Goal: Task Accomplishment & Management: Manage account settings

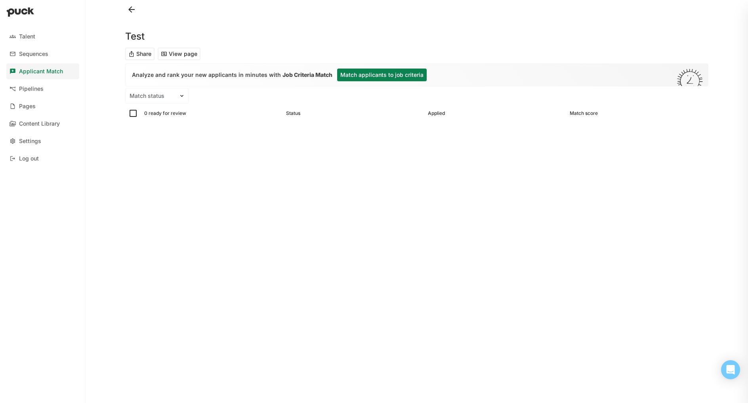
click at [41, 74] on link "Applicant Match" at bounding box center [42, 71] width 73 height 16
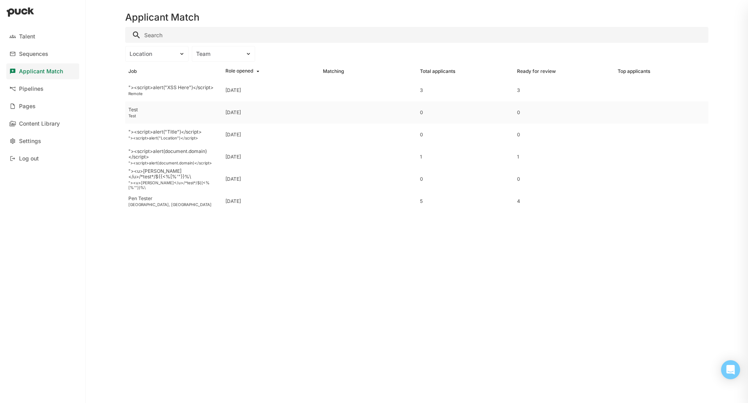
click at [148, 114] on div "Test" at bounding box center [173, 115] width 91 height 5
click at [157, 88] on div ""><script>alert("XSS Here")</script>" at bounding box center [173, 88] width 91 height 6
click at [156, 137] on div ""><script>alert("Location")</script>" at bounding box center [173, 138] width 91 height 5
click at [159, 154] on div ""><script>alert(document.domain)</script>" at bounding box center [173, 154] width 91 height 11
click at [143, 182] on div ""><u>[PERSON_NAME]</u>/*test*/${{<%[%'"}}%\" at bounding box center [173, 185] width 91 height 10
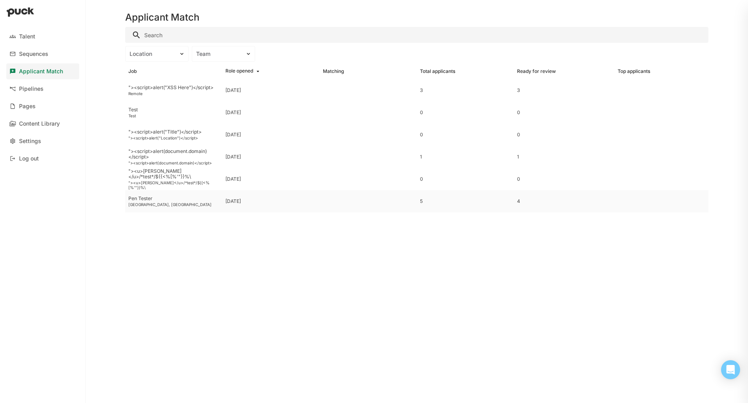
click at [160, 203] on div "[GEOGRAPHIC_DATA], [GEOGRAPHIC_DATA]" at bounding box center [173, 204] width 91 height 5
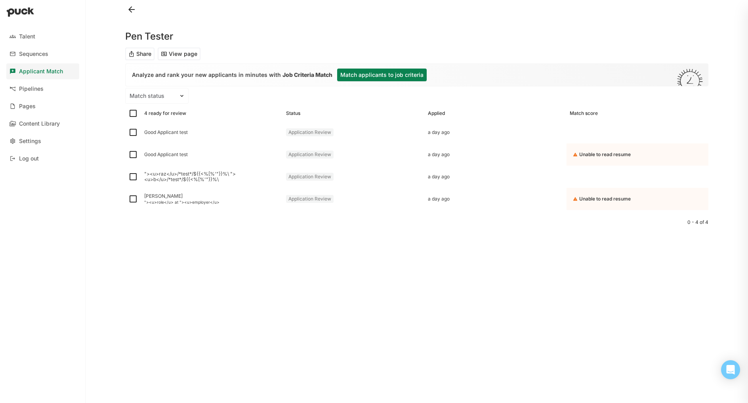
click at [44, 74] on div "Applicant Match" at bounding box center [41, 71] width 44 height 7
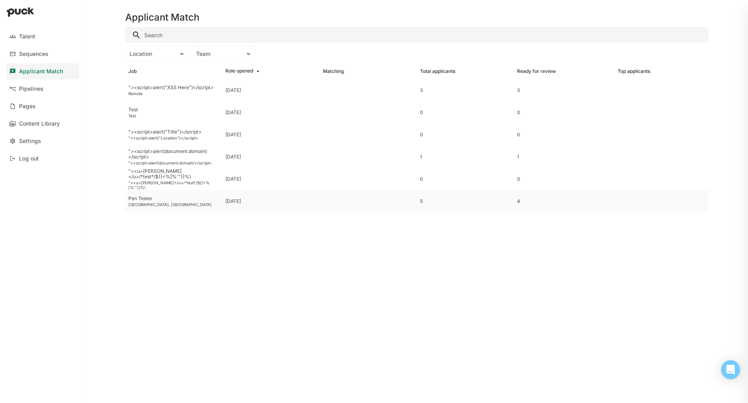
click at [143, 202] on div "[GEOGRAPHIC_DATA], [GEOGRAPHIC_DATA]" at bounding box center [173, 204] width 91 height 5
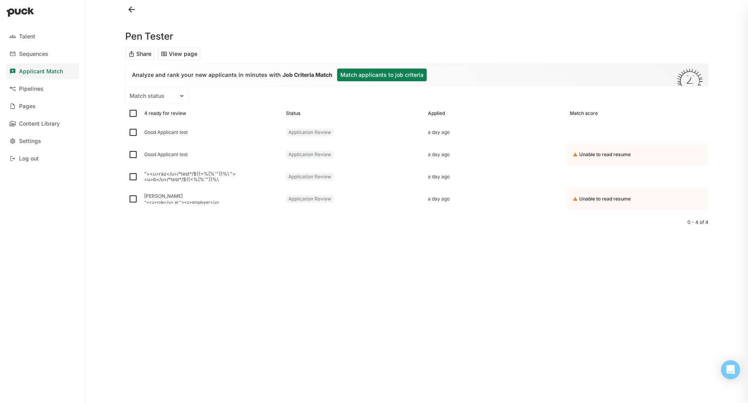
click at [170, 50] on button "View page" at bounding box center [179, 54] width 43 height 13
click at [54, 71] on div "Applicant Match" at bounding box center [41, 71] width 44 height 7
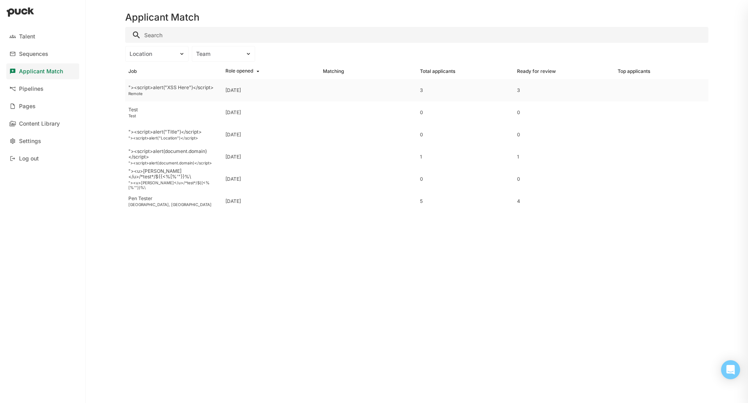
click at [155, 92] on div "Remote" at bounding box center [173, 93] width 91 height 5
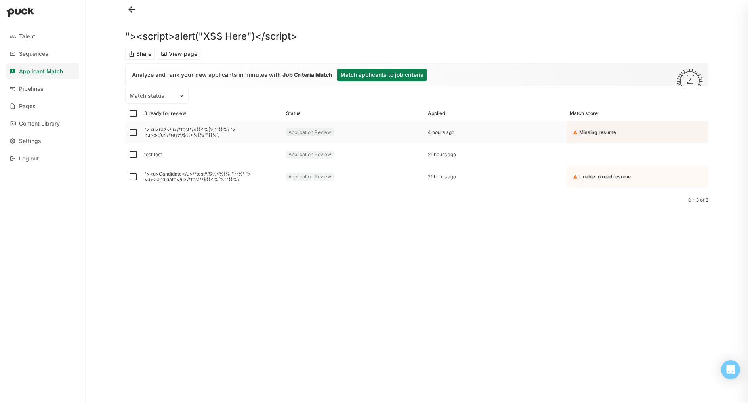
click at [165, 136] on div ""><u>raz</u>/*test*/${{<%[%'"}}%\ "><u>b</u>/*test*/${{<%[%'"}}%\" at bounding box center [212, 132] width 136 height 11
click at [162, 157] on div "test test" at bounding box center [212, 155] width 136 height 6
click at [160, 176] on div ""><u>Candidate</u>/*test*/${{<%[%'"}}%\ "><u>Candidate</u>/*test*/${{<%[%'"}}%\" at bounding box center [212, 176] width 136 height 11
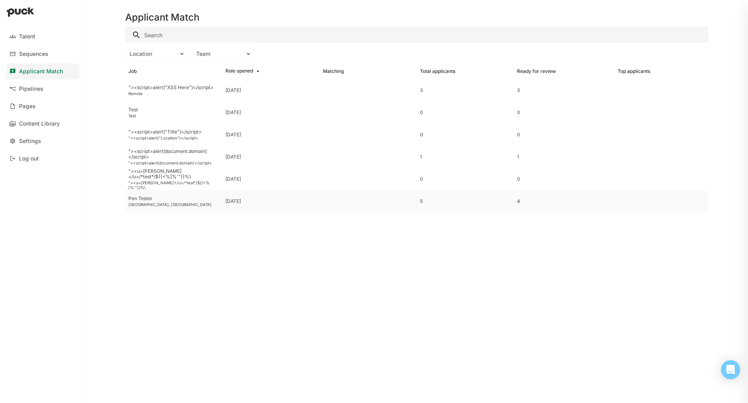
click at [160, 200] on div "Pen Tester" at bounding box center [173, 199] width 91 height 6
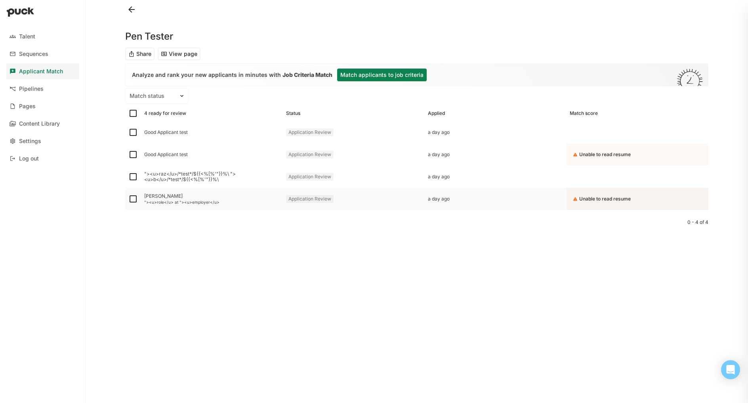
click at [166, 203] on div ""><u>role</u> at "><u>employer</u>" at bounding box center [212, 202] width 136 height 5
click at [158, 172] on div ""><u>raz</u>/*test*/${{<%[%'"}}%\ "><u>b</u>/*test*/${{<%[%'"}}%\" at bounding box center [212, 176] width 136 height 11
click at [158, 160] on div "Good Applicant test" at bounding box center [212, 154] width 142 height 22
click at [145, 128] on div "Good Applicant test" at bounding box center [212, 132] width 142 height 22
click at [31, 90] on div "Pipelines" at bounding box center [31, 89] width 25 height 7
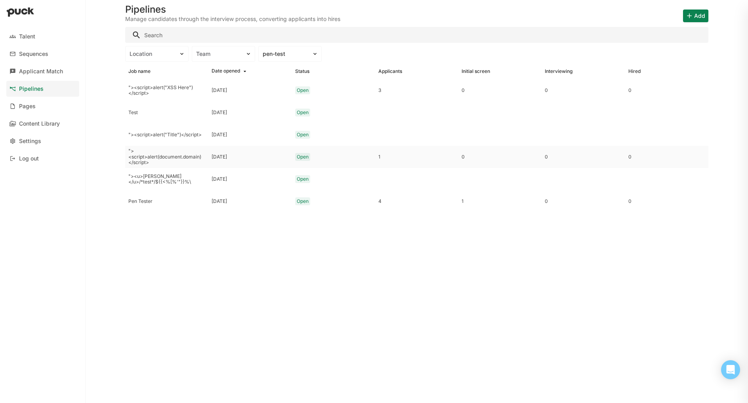
click at [167, 157] on div ""><script>alert(document.domain)</script>" at bounding box center [166, 156] width 77 height 17
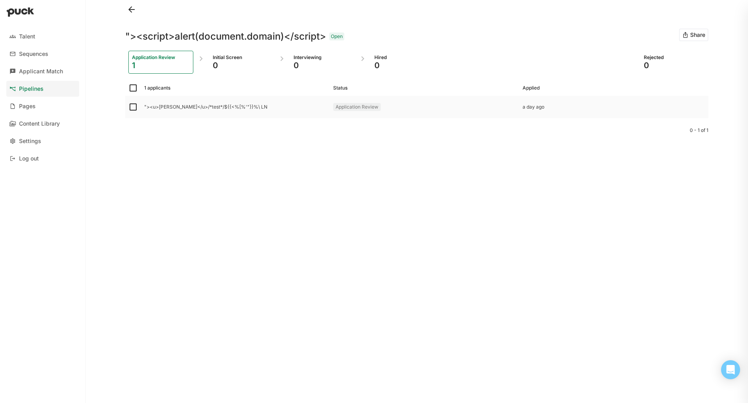
click at [186, 109] on div ""><u>[PERSON_NAME]</u>/*test*/${{<%[%'"}}%\ LN" at bounding box center [235, 107] width 183 height 6
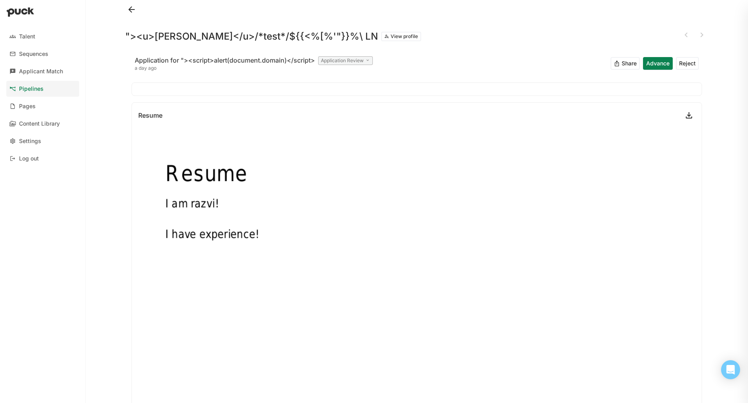
click at [381, 38] on button "View profile" at bounding box center [401, 37] width 40 height 10
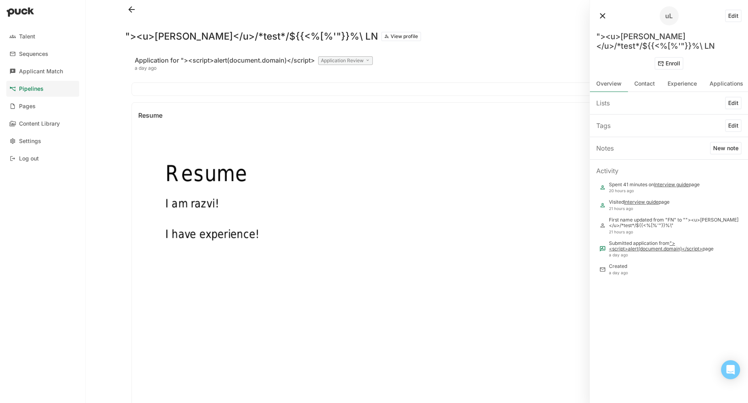
click at [626, 315] on div "Lists Edit Tags Edit Notes New note Activity Spent 41 minutes on Interview guid…" at bounding box center [669, 247] width 158 height 311
click at [130, 10] on button at bounding box center [131, 9] width 13 height 13
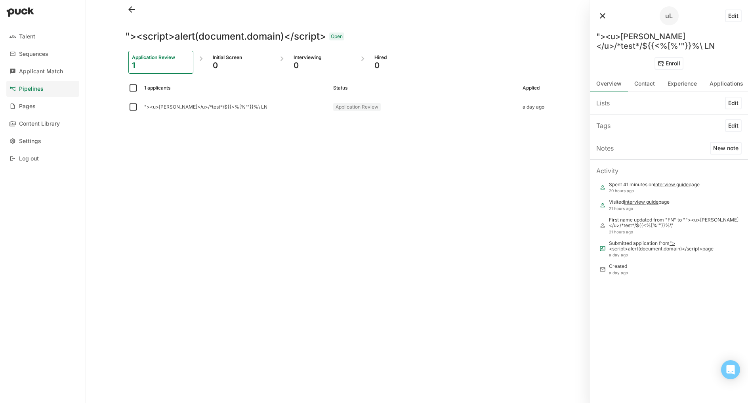
click at [130, 10] on button at bounding box center [131, 9] width 13 height 13
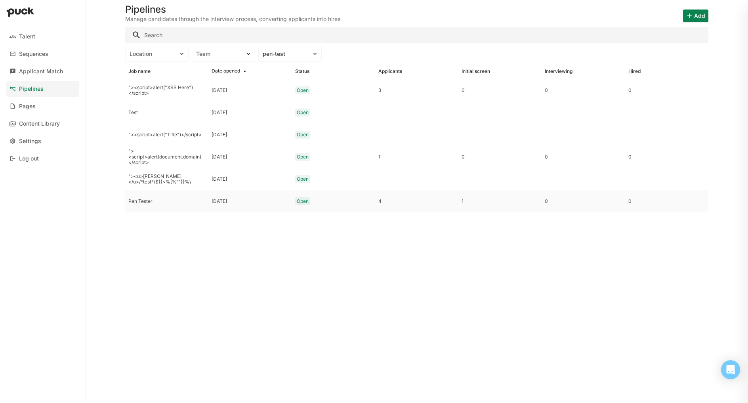
click at [170, 199] on div "Pen Tester" at bounding box center [166, 202] width 77 height 6
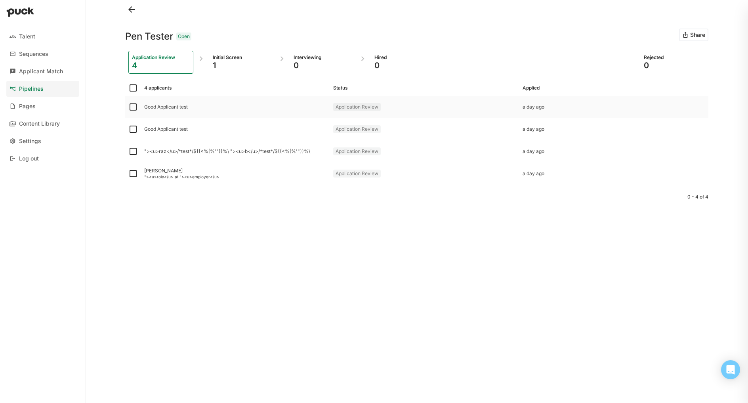
click at [179, 109] on div "Good Applicant test" at bounding box center [235, 107] width 183 height 6
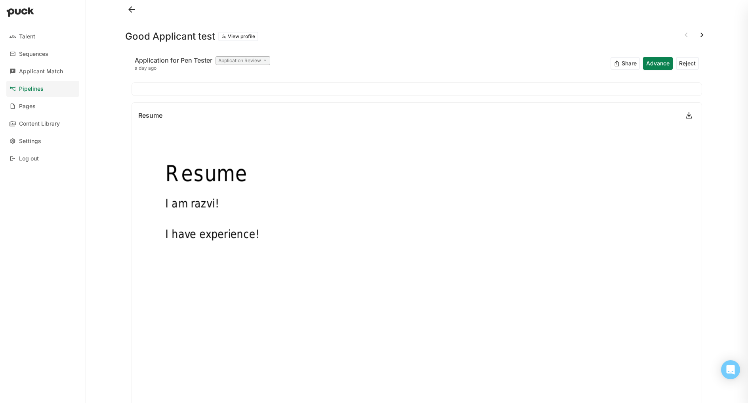
click at [34, 89] on div "Pipelines" at bounding box center [31, 89] width 25 height 7
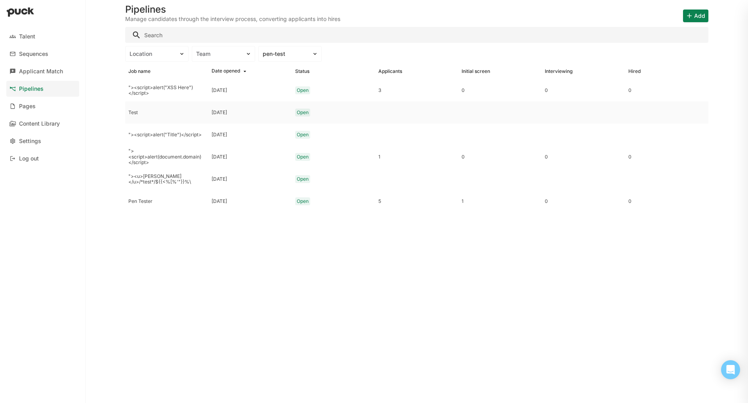
click at [133, 111] on div "Test" at bounding box center [166, 113] width 77 height 6
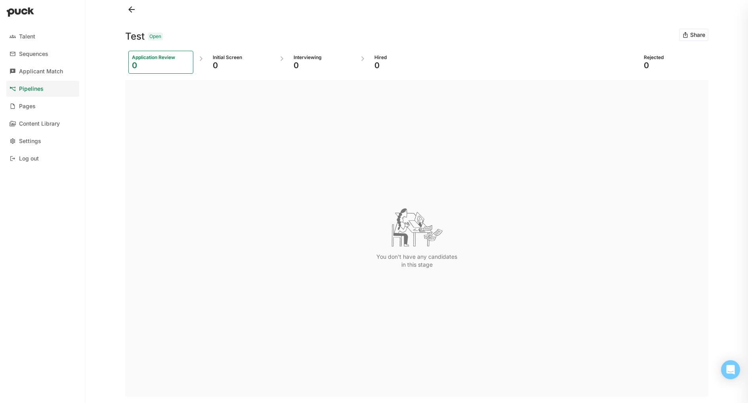
click at [34, 87] on div "Pipelines" at bounding box center [31, 89] width 25 height 7
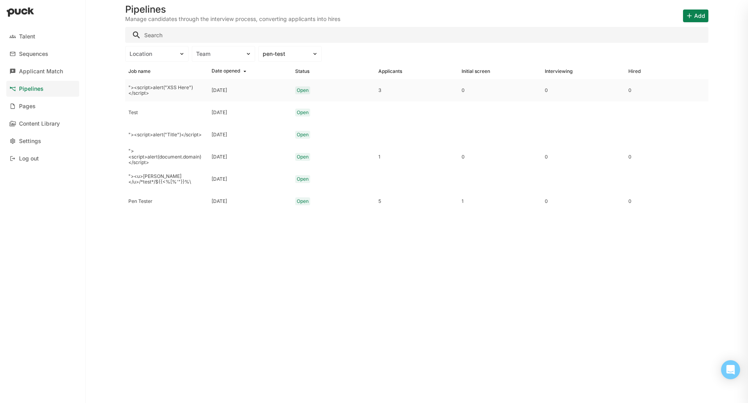
click at [143, 90] on div ""><script>alert("XSS Here")</script>" at bounding box center [166, 90] width 77 height 11
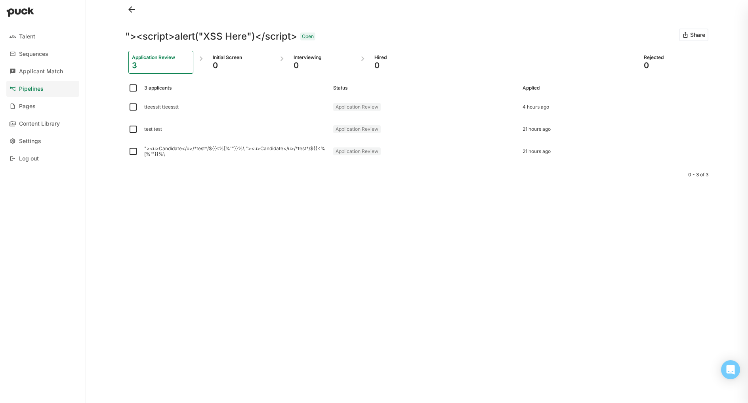
click at [50, 87] on link "Pipelines" at bounding box center [42, 89] width 73 height 16
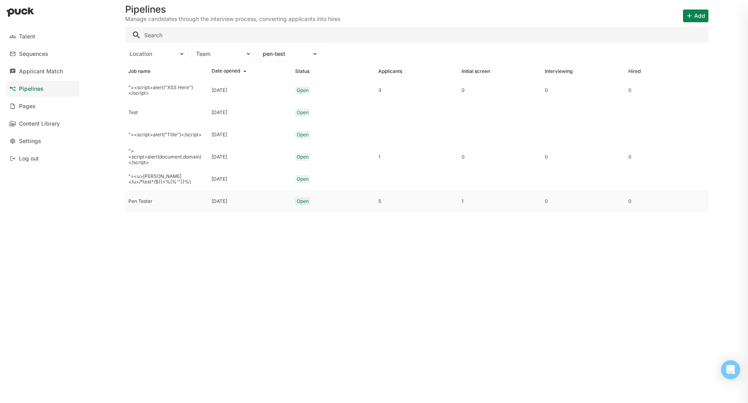
click at [141, 199] on div "Pen Tester" at bounding box center [166, 202] width 77 height 6
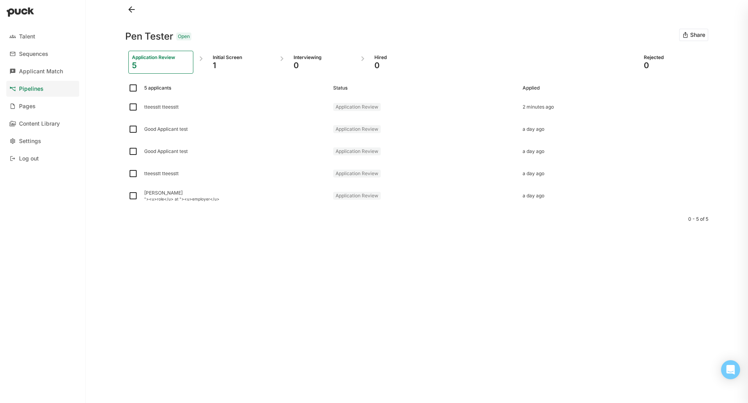
click at [46, 91] on link "Pipelines" at bounding box center [42, 89] width 73 height 16
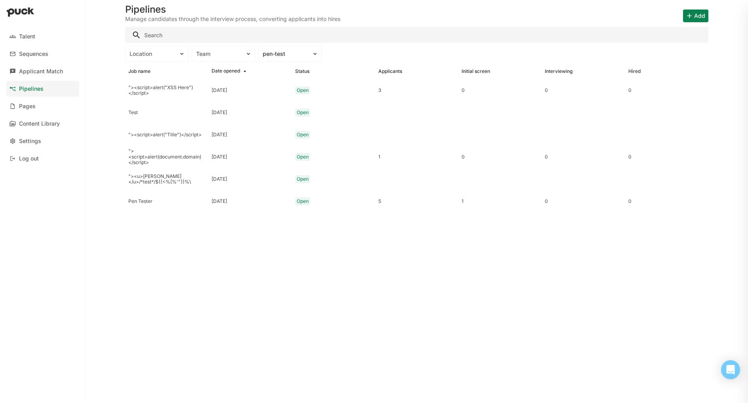
click at [53, 91] on link "Pipelines" at bounding box center [42, 89] width 73 height 16
click at [143, 202] on div "Pen Tester" at bounding box center [166, 202] width 77 height 6
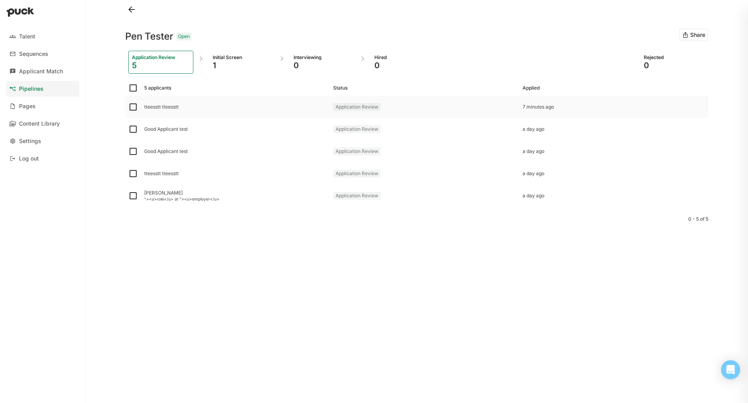
click at [163, 106] on div "tteesstt tteesstt" at bounding box center [235, 107] width 183 height 6
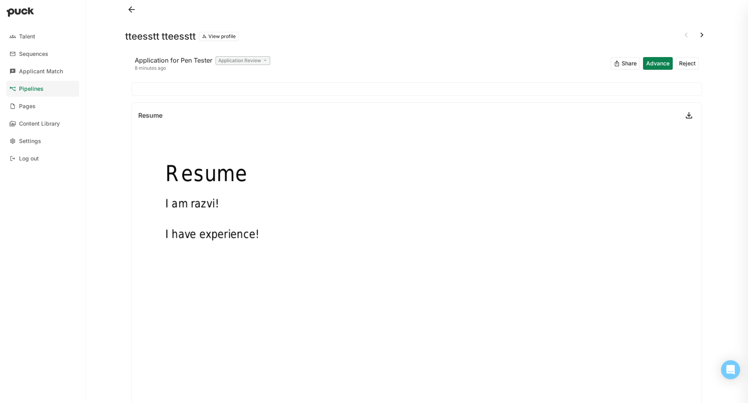
click at [683, 116] on link at bounding box center [689, 115] width 13 height 13
click at [43, 88] on link "Pipelines" at bounding box center [42, 89] width 73 height 16
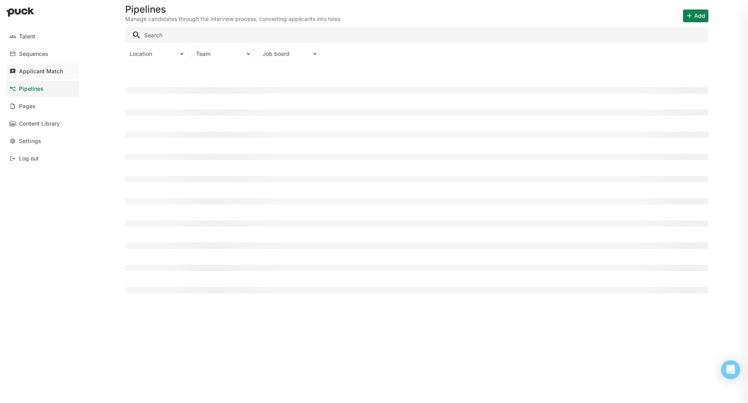
click at [38, 74] on div "Applicant Match" at bounding box center [41, 71] width 44 height 7
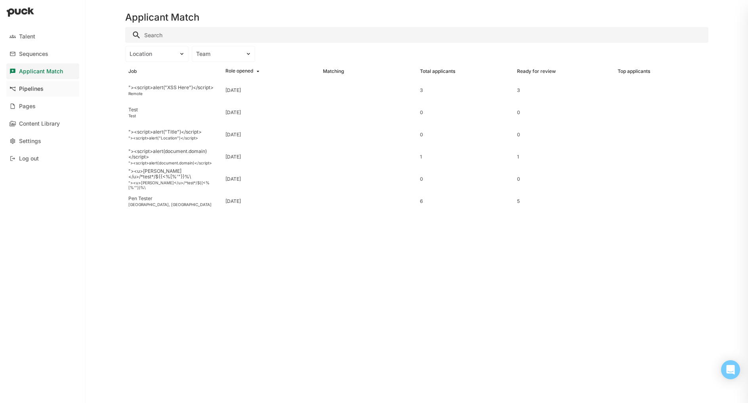
click at [32, 90] on div "Pipelines" at bounding box center [31, 89] width 25 height 7
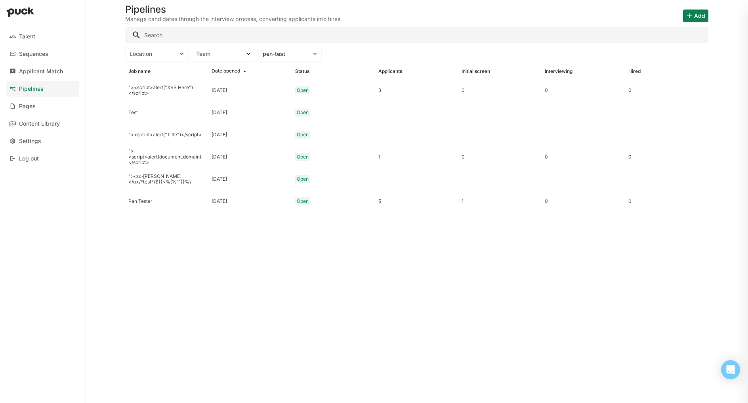
click at [697, 10] on button "Add" at bounding box center [695, 16] width 25 height 13
click at [667, 39] on p "Add job" at bounding box center [671, 36] width 24 height 9
